Goal: Check status

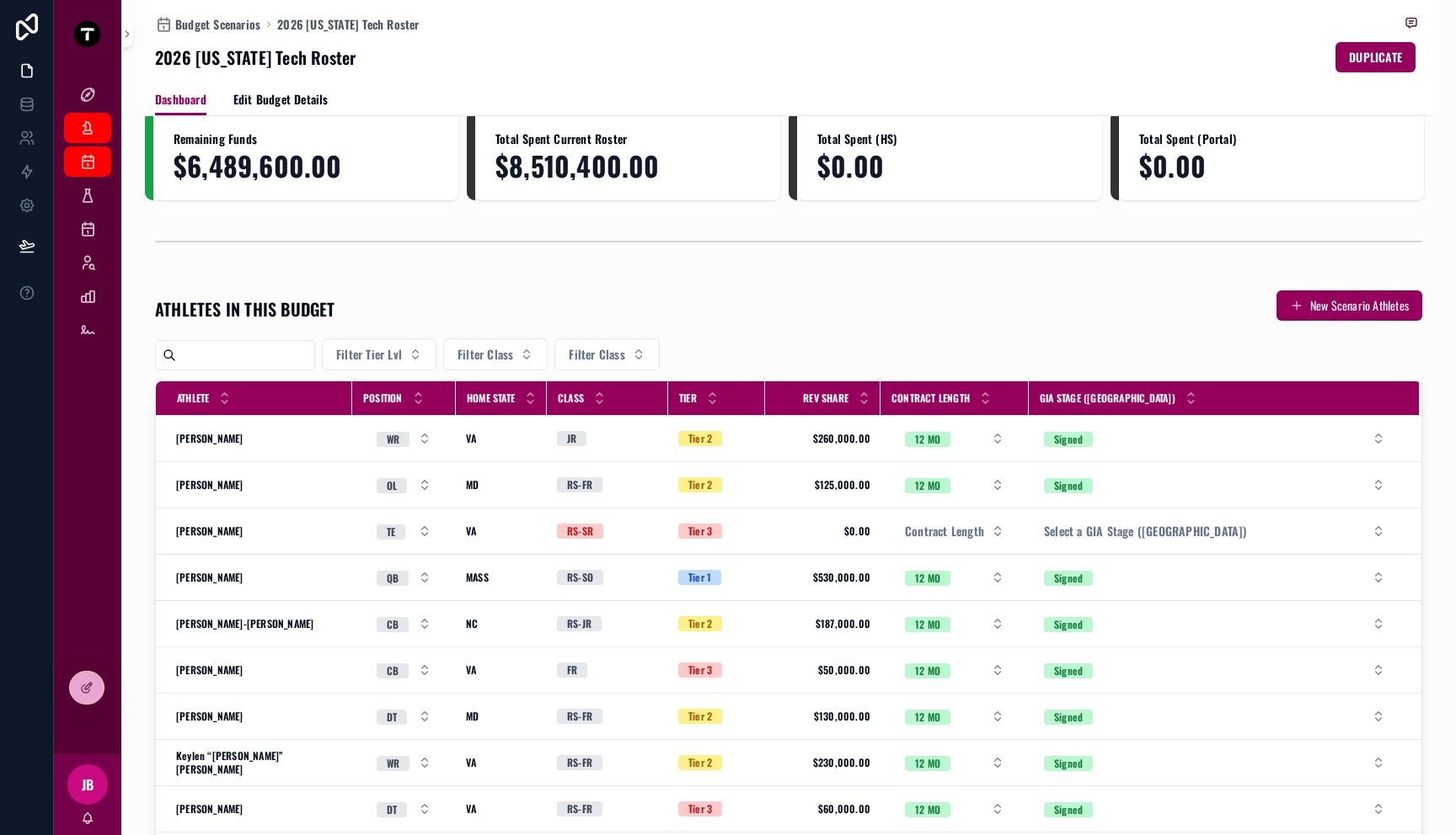
scroll to position [157, 0]
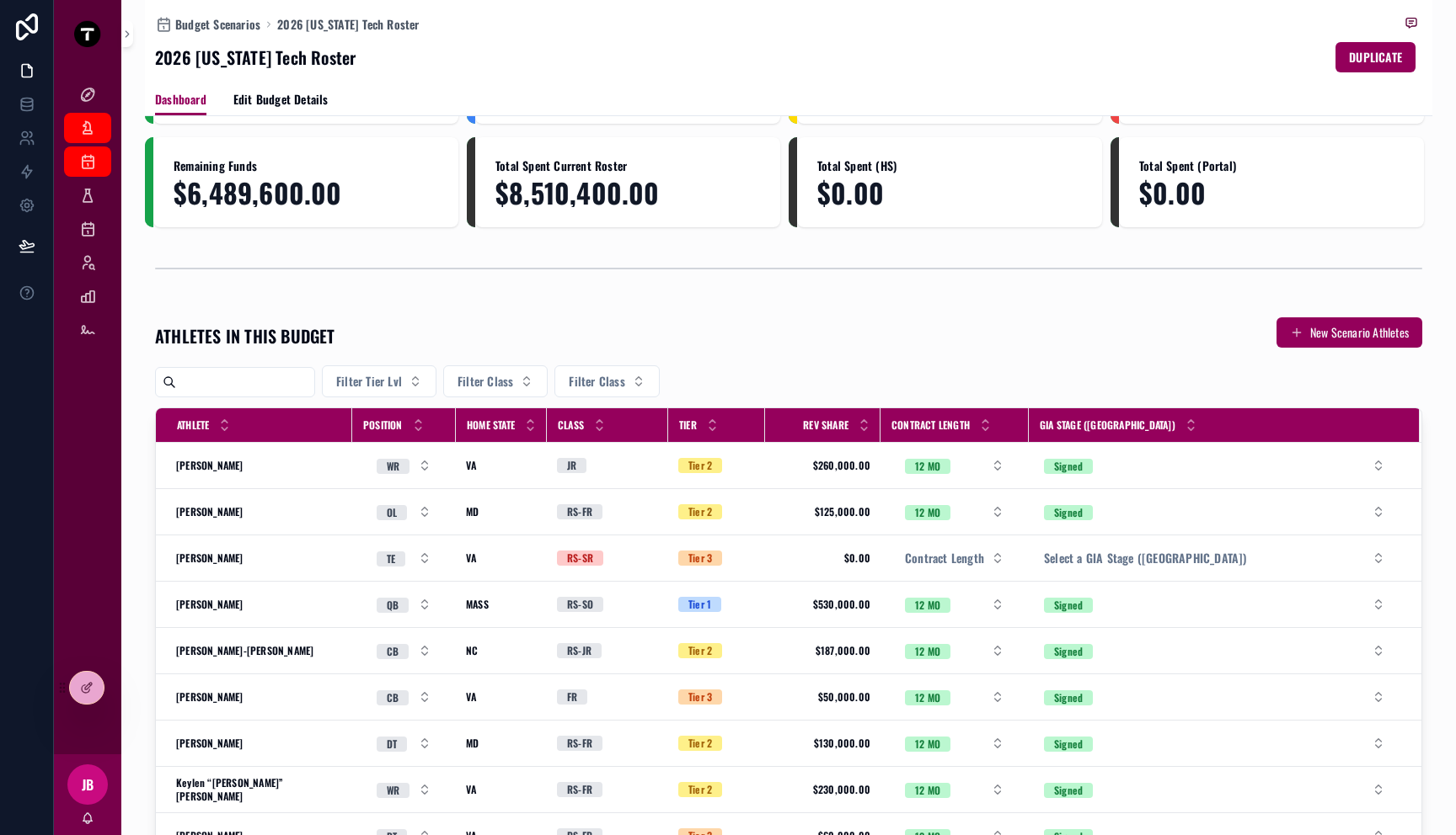
scroll to position [138, 0]
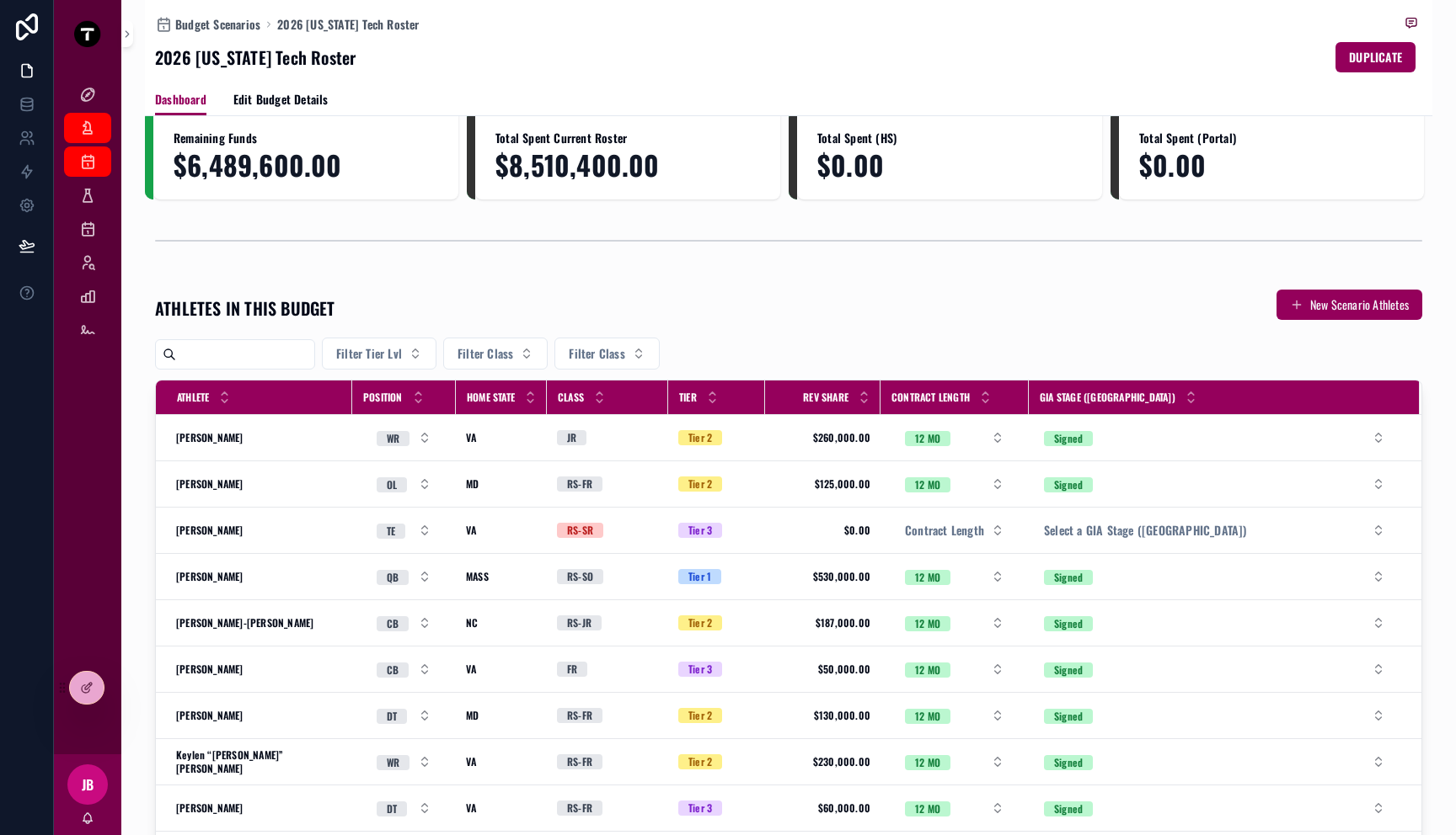
scroll to position [154, 0]
